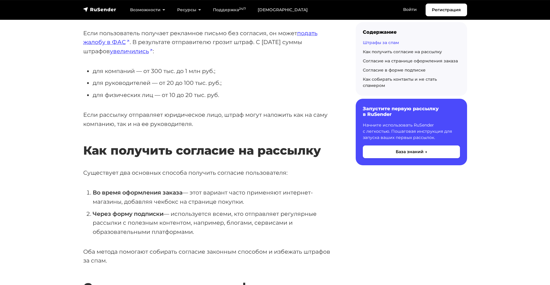
click at [188, 154] on h2 "Как получить согласие на рассылку" at bounding box center [209, 142] width 253 height 32
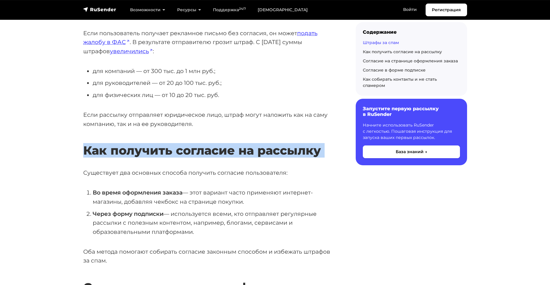
drag, startPoint x: 188, startPoint y: 154, endPoint x: 191, endPoint y: 155, distance: 3.6
click at [188, 154] on h2 "Как получить согласие на рассылку" at bounding box center [209, 142] width 253 height 32
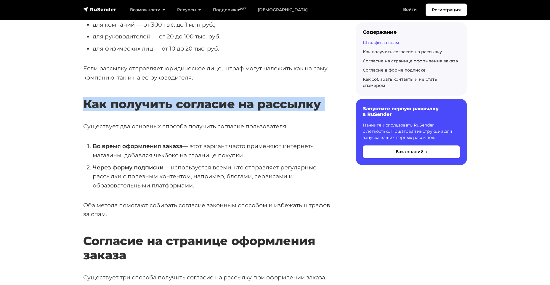
scroll to position [266, 0]
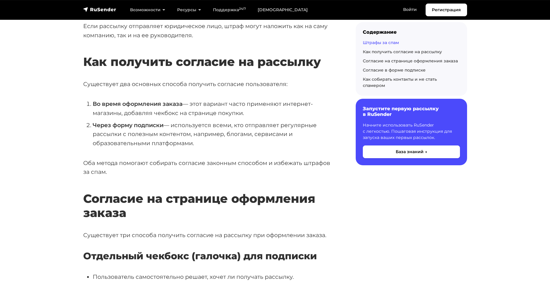
drag, startPoint x: 204, startPoint y: 146, endPoint x: 178, endPoint y: 125, distance: 33.4
click at [204, 146] on li "Через форму подписки — используется всеми, кто отправляет регулярные рассылки с…" at bounding box center [215, 134] width 244 height 27
click at [123, 89] on p "Существует два основных способа получить согласие пользователя:" at bounding box center [209, 84] width 253 height 9
click at [122, 88] on p "Существует два основных способа получить согласие пользователя:" at bounding box center [209, 84] width 253 height 9
click at [119, 86] on p "Существует два основных способа получить согласие пользователя:" at bounding box center [209, 84] width 253 height 9
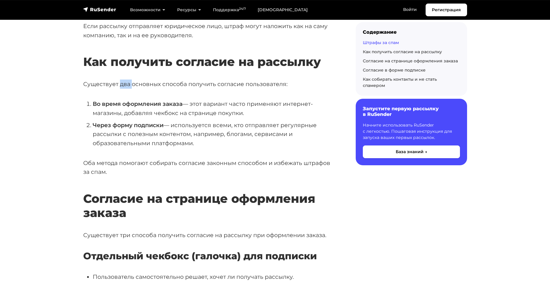
click at [119, 86] on p "Существует два основных способа получить согласие пользователя:" at bounding box center [209, 84] width 253 height 9
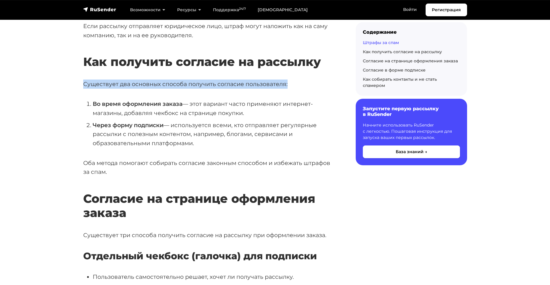
click at [119, 86] on p "Существует два основных способа получить согласие пользователя:" at bounding box center [209, 84] width 253 height 9
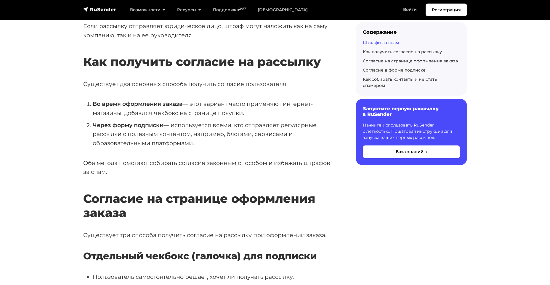
click at [119, 105] on strong "Во время оформления заказа" at bounding box center [138, 103] width 90 height 7
click at [137, 102] on strong "Во время оформления заказа" at bounding box center [138, 103] width 90 height 7
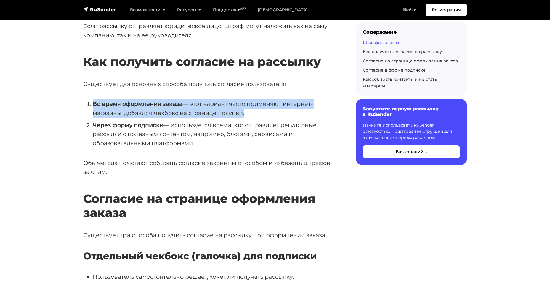
click at [137, 102] on strong "Во время оформления заказа" at bounding box center [138, 103] width 90 height 7
click at [146, 103] on strong "Во время оформления заказа" at bounding box center [138, 103] width 90 height 7
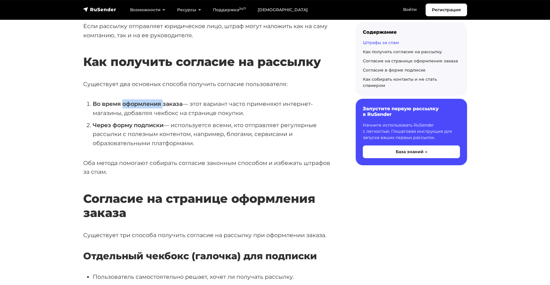
click at [146, 103] on strong "Во время оформления заказа" at bounding box center [138, 103] width 90 height 7
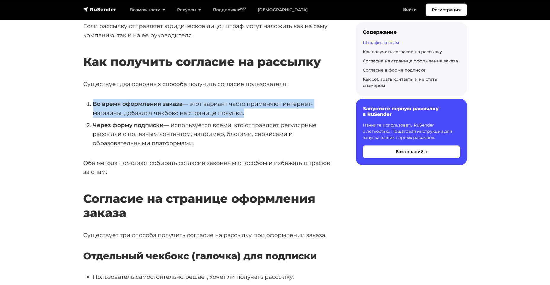
click at [146, 103] on strong "Во время оформления заказа" at bounding box center [138, 103] width 90 height 7
drag, startPoint x: 154, startPoint y: 104, endPoint x: 138, endPoint y: 110, distance: 16.8
click at [154, 104] on strong "Во время оформления заказа" at bounding box center [138, 103] width 90 height 7
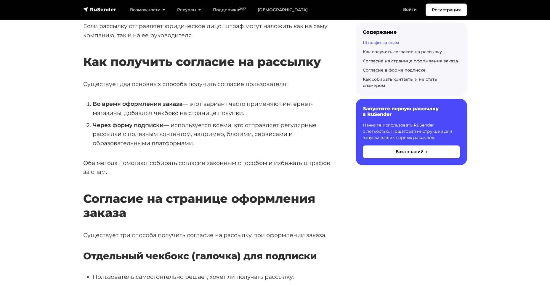
click at [101, 110] on li "Во время оформления заказа — этот вариант часто применяют интернет-магазины, до…" at bounding box center [215, 108] width 244 height 18
drag, startPoint x: 101, startPoint y: 110, endPoint x: 225, endPoint y: 114, distance: 124.3
click at [225, 114] on li "Во время оформления заказа — этот вариант часто применяют интернет-магазины, до…" at bounding box center [215, 108] width 244 height 18
click at [215, 118] on ol "Во время оформления заказа — этот вариант часто применяют интернет-магазины, до…" at bounding box center [209, 123] width 253 height 49
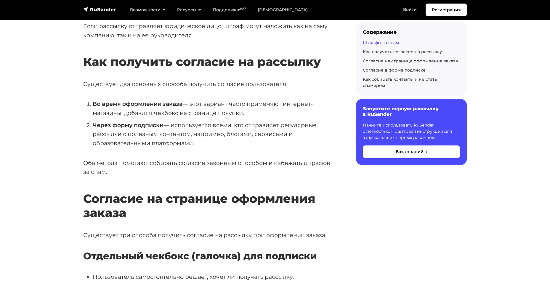
click at [214, 117] on li "Во время оформления заказа — этот вариант часто применяют интернет-магазины, до…" at bounding box center [215, 108] width 244 height 18
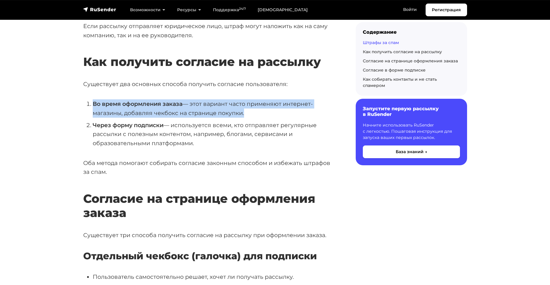
drag, startPoint x: 214, startPoint y: 117, endPoint x: 220, endPoint y: 114, distance: 7.2
click at [214, 117] on li "Во время оформления заказа — этот вариант часто применяют интернет-магазины, до…" at bounding box center [215, 108] width 244 height 18
click at [220, 114] on li "Во время оформления заказа — этот вариант часто применяют интернет-магазины, до…" at bounding box center [215, 108] width 244 height 18
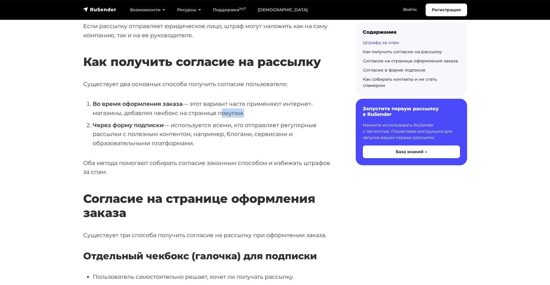
click at [220, 114] on li "Во время оформления заказа — этот вариант часто применяют интернет-магазины, до…" at bounding box center [215, 108] width 244 height 18
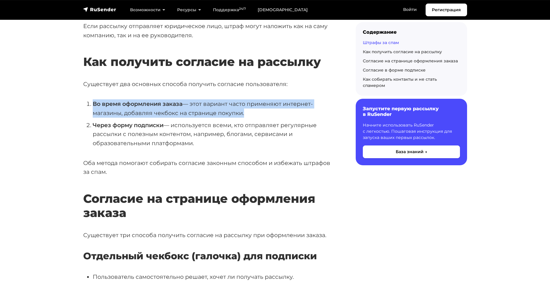
click at [222, 114] on li "Во время оформления заказа — этот вариант часто применяют интернет-магазины, до…" at bounding box center [215, 108] width 244 height 18
click at [226, 114] on li "Во время оформления заказа — этот вариант часто применяют интернет-магазины, до…" at bounding box center [215, 108] width 244 height 18
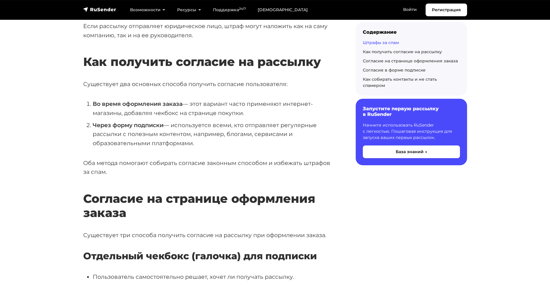
click at [153, 128] on strong "Через форму подписки" at bounding box center [128, 125] width 71 height 7
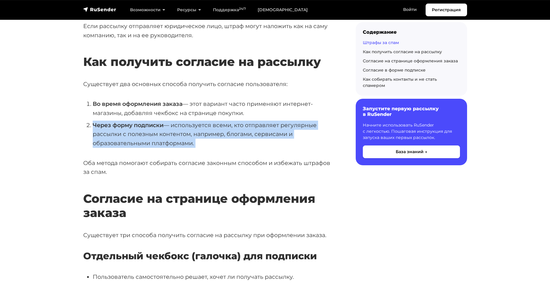
drag, startPoint x: 153, startPoint y: 128, endPoint x: 166, endPoint y: 129, distance: 12.8
click at [157, 128] on strong "Через форму подписки" at bounding box center [128, 125] width 71 height 7
click at [166, 129] on li "Через форму подписки — используется всеми, кто отправляет регулярные рассылки с…" at bounding box center [215, 134] width 244 height 27
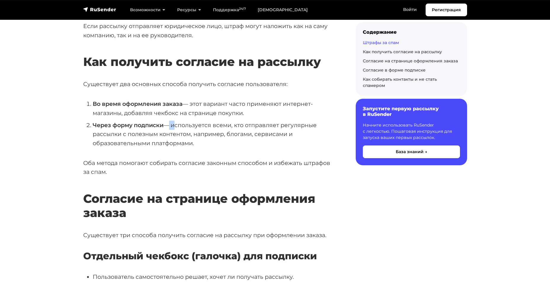
click at [166, 129] on li "Через форму подписки — используется всеми, кто отправляет регулярные рассылки с…" at bounding box center [215, 134] width 244 height 27
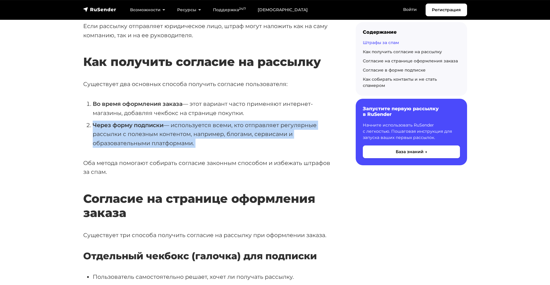
drag, startPoint x: 166, startPoint y: 129, endPoint x: 173, endPoint y: 131, distance: 6.9
click at [168, 130] on li "Через форму подписки — используется всеми, кто отправляет регулярные рассылки с…" at bounding box center [215, 134] width 244 height 27
click at [174, 131] on li "Через форму подписки — используется всеми, кто отправляет регулярные рассылки с…" at bounding box center [215, 134] width 244 height 27
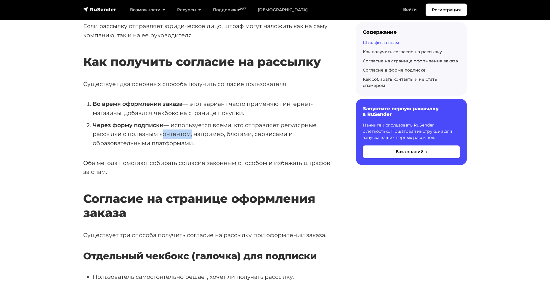
click at [174, 131] on li "Через форму подписки — используется всеми, кто отправляет регулярные рассылки с…" at bounding box center [215, 134] width 244 height 27
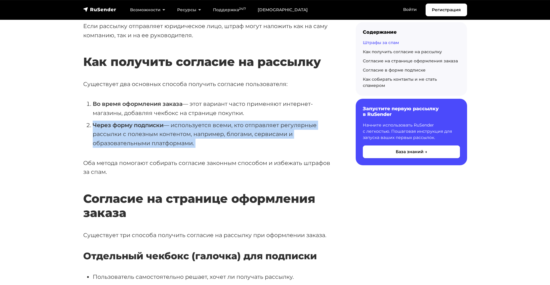
drag, startPoint x: 174, startPoint y: 131, endPoint x: 181, endPoint y: 132, distance: 7.2
click at [175, 131] on li "Через форму подписки — используется всеми, кто отправляет регулярные рассылки с…" at bounding box center [215, 134] width 244 height 27
click at [181, 132] on li "Через форму подписки — используется всеми, кто отправляет регулярные рассылки с…" at bounding box center [215, 134] width 244 height 27
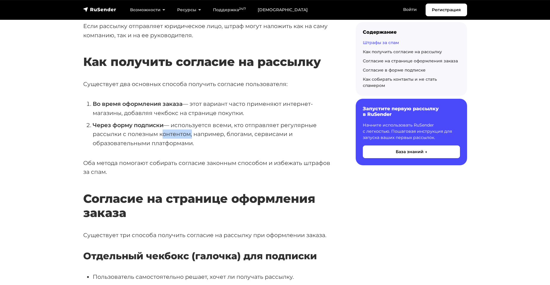
click at [181, 132] on li "Через форму подписки — используется всеми, кто отправляет регулярные рассылки с…" at bounding box center [215, 134] width 244 height 27
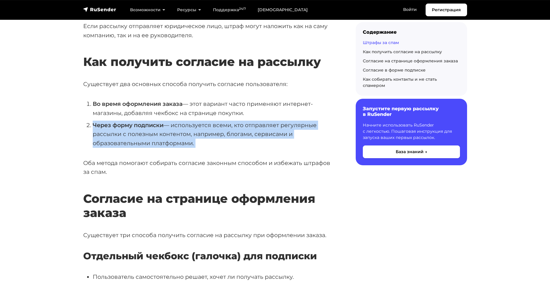
drag, startPoint x: 181, startPoint y: 132, endPoint x: 189, endPoint y: 133, distance: 7.5
click at [182, 132] on li "Через форму подписки — используется всеми, кто отправляет регулярные рассылки с…" at bounding box center [215, 134] width 244 height 27
drag, startPoint x: 189, startPoint y: 133, endPoint x: 185, endPoint y: 133, distance: 3.3
click at [188, 133] on li "Через форму подписки — используется всеми, кто отправляет регулярные рассылки с…" at bounding box center [215, 134] width 244 height 27
click at [149, 133] on li "Через форму подписки — используется всеми, кто отправляет регулярные рассылки с…" at bounding box center [215, 134] width 244 height 27
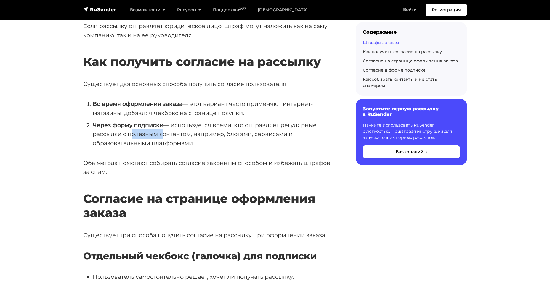
click at [149, 133] on li "Через форму подписки — используется всеми, кто отправляет регулярные рассылки с…" at bounding box center [215, 134] width 244 height 27
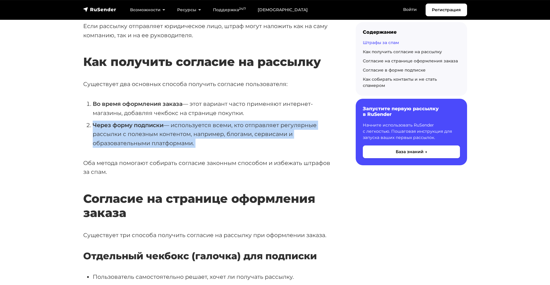
drag, startPoint x: 149, startPoint y: 133, endPoint x: 166, endPoint y: 134, distance: 16.3
click at [152, 133] on li "Через форму подписки — используется всеми, кто отправляет регулярные рассылки с…" at bounding box center [215, 134] width 244 height 27
click at [166, 134] on li "Через форму подписки — используется всеми, кто отправляет регулярные рассылки с…" at bounding box center [215, 134] width 244 height 27
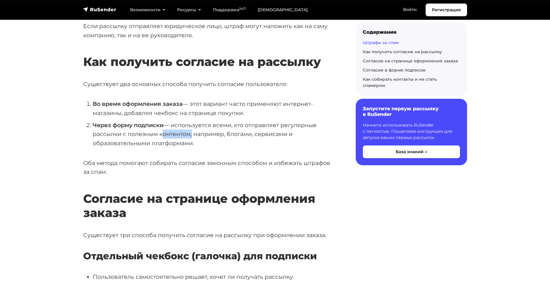
click at [166, 134] on li "Через форму подписки — используется всеми, кто отправляет регулярные рассылки с…" at bounding box center [215, 134] width 244 height 27
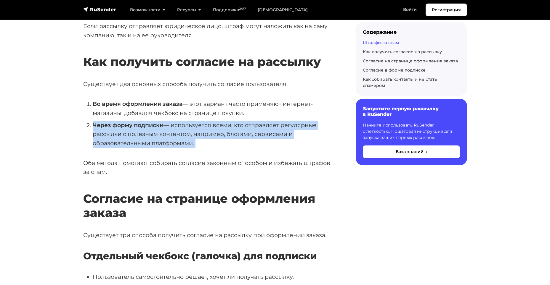
click at [166, 134] on li "Через форму подписки — используется всеми, кто отправляет регулярные рассылки с…" at bounding box center [215, 134] width 244 height 27
click at [182, 135] on li "Через форму подписки — используется всеми, кто отправляет регулярные рассылки с…" at bounding box center [215, 134] width 244 height 27
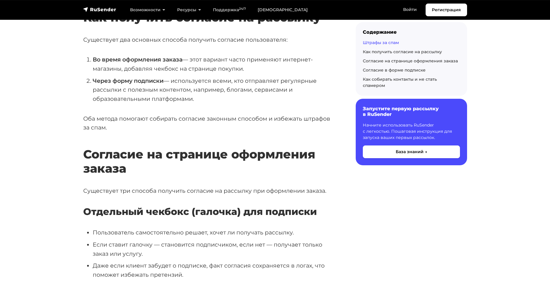
scroll to position [385, 0]
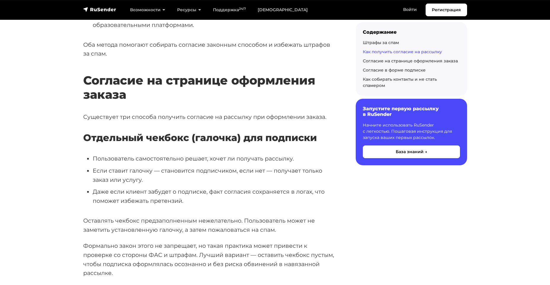
click at [180, 137] on h3 "Отдельный чекбокс (галочка) для подписки" at bounding box center [209, 137] width 253 height 11
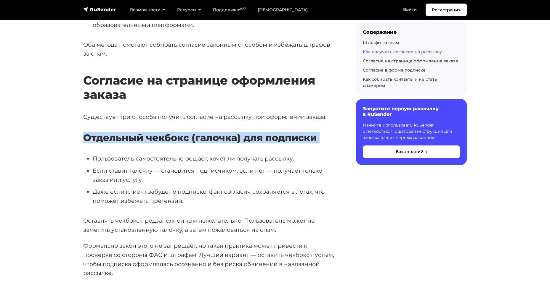
click at [181, 137] on h3 "Отдельный чекбокс (галочка) для подписки" at bounding box center [209, 137] width 253 height 11
click at [187, 138] on h3 "Отдельный чекбокс (галочка) для подписки" at bounding box center [209, 137] width 253 height 11
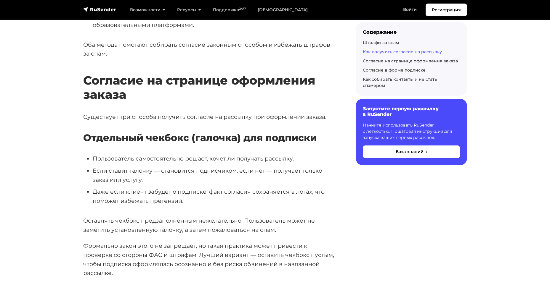
click at [196, 160] on li "Пользователь самостоятельно решает, хочет ли получать рассылку." at bounding box center [215, 158] width 244 height 9
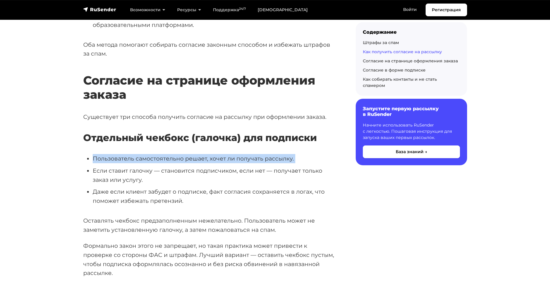
drag, startPoint x: 196, startPoint y: 160, endPoint x: 202, endPoint y: 161, distance: 6.2
click at [201, 161] on li "Пользователь самостоятельно решает, хочет ли получать рассылку." at bounding box center [215, 158] width 244 height 9
click at [202, 161] on li "Пользователь самостоятельно решает, хочет ли получать рассылку." at bounding box center [215, 158] width 244 height 9
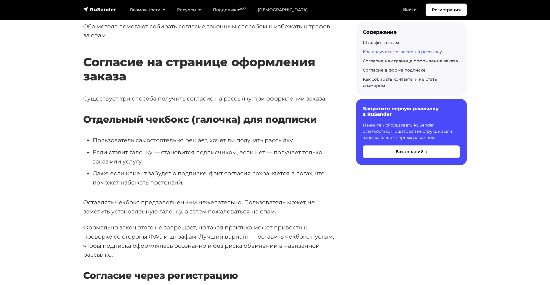
scroll to position [444, 0]
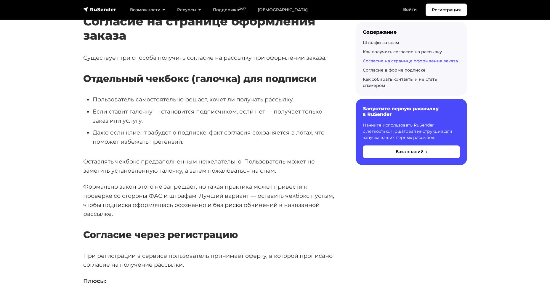
click at [198, 112] on li "Если ставит галочку — становится подписчиком, если нет — получает только заказ …" at bounding box center [215, 116] width 244 height 18
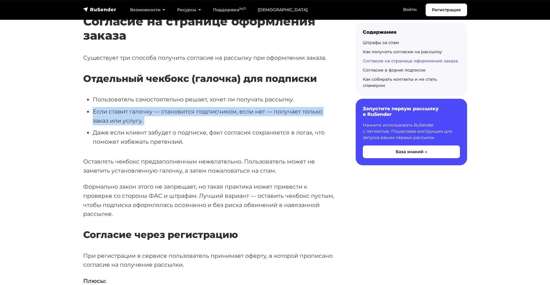
drag, startPoint x: 198, startPoint y: 112, endPoint x: 205, endPoint y: 112, distance: 6.8
click at [199, 112] on li "Если ставит галочку — становится подписчиком, если нет — получает только заказ …" at bounding box center [215, 116] width 244 height 18
click at [206, 112] on li "Если ставит галочку — становится подписчиком, если нет — получает только заказ …" at bounding box center [215, 116] width 244 height 18
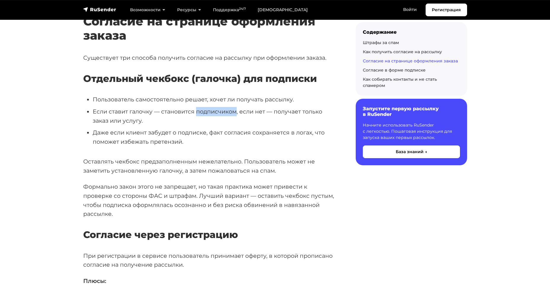
click at [206, 112] on li "Если ставит галочку — становится подписчиком, если нет — получает только заказ …" at bounding box center [215, 116] width 244 height 18
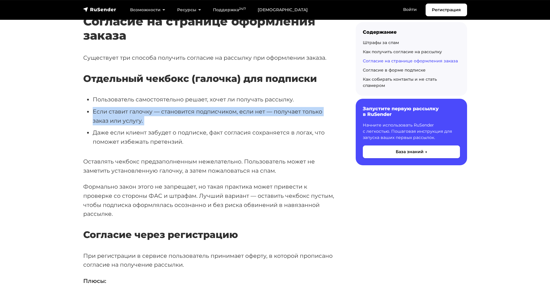
drag, startPoint x: 206, startPoint y: 112, endPoint x: 213, endPoint y: 112, distance: 7.4
click at [206, 112] on li "Если ставит галочку — становится подписчиком, если нет — получает только заказ …" at bounding box center [215, 116] width 244 height 18
click at [213, 112] on li "Если ставит галочку — становится подписчиком, если нет — получает только заказ …" at bounding box center [215, 116] width 244 height 18
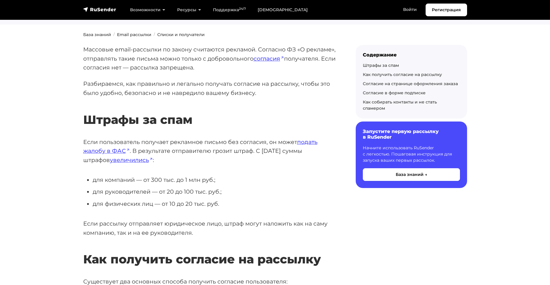
scroll to position [0, 0]
